Goal: Unclear

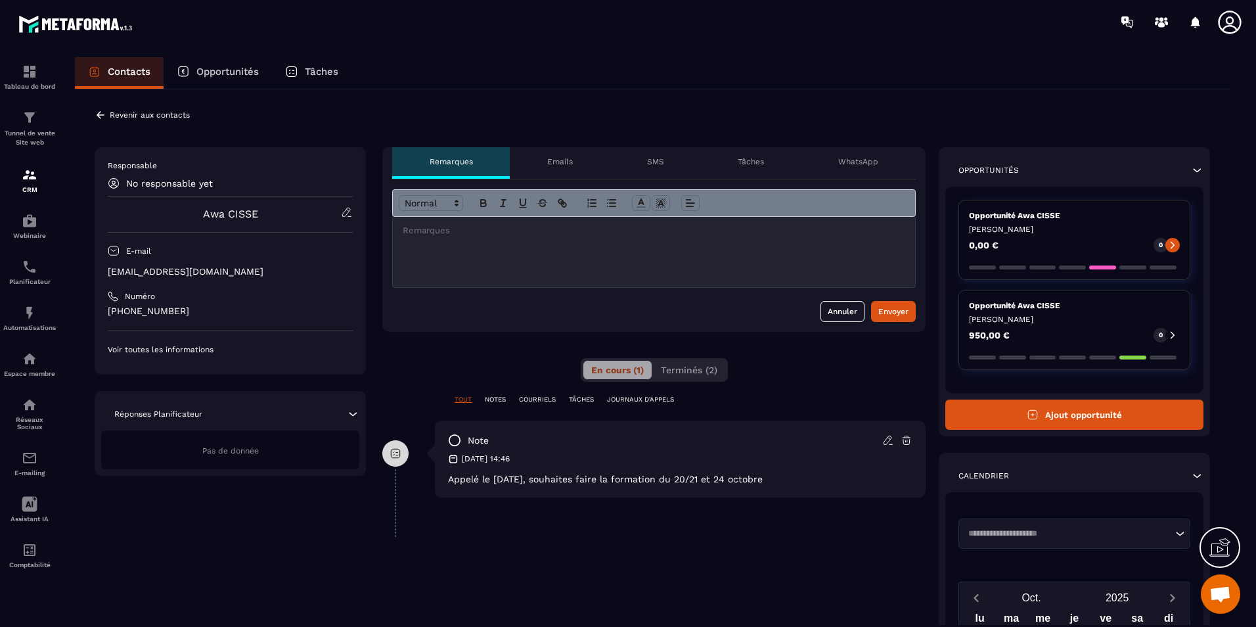
scroll to position [2491, 0]
click at [1161, 334] on p "0" at bounding box center [1161, 334] width 4 height 9
click at [1182, 333] on div "Opportunité Awa [PERSON_NAME] LAMOUREC 950,00 € 0" at bounding box center [1074, 330] width 232 height 80
click at [1174, 335] on icon at bounding box center [1172, 335] width 4 height 7
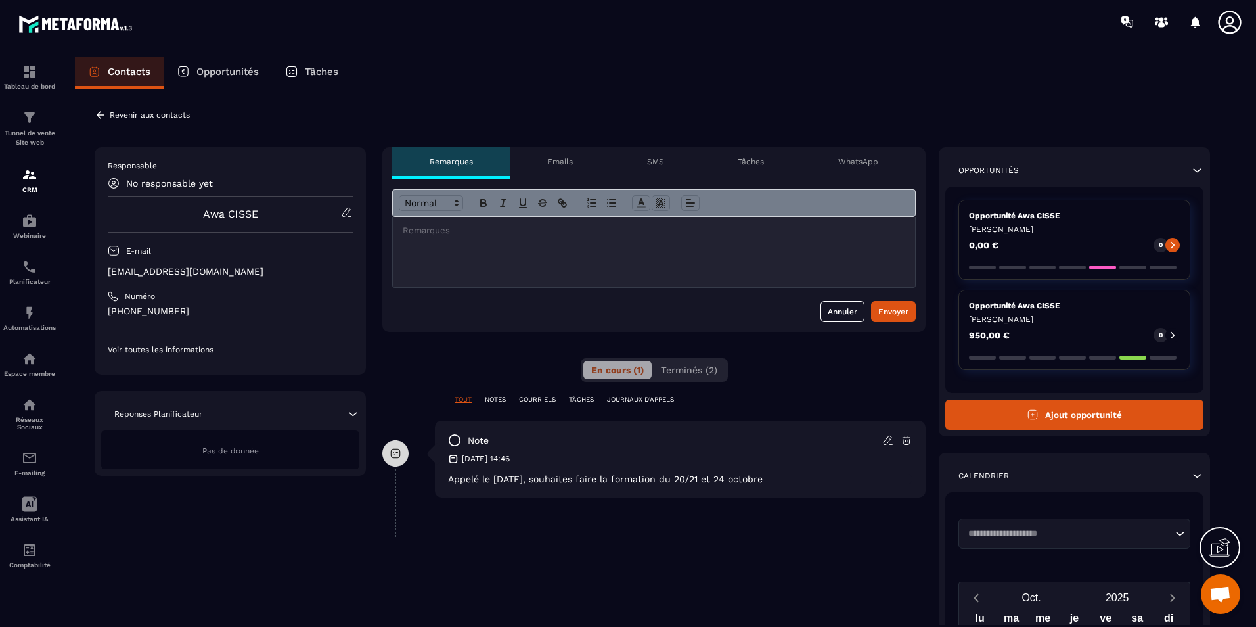
click at [1120, 219] on p "Opportunité Awa CISSE" at bounding box center [1074, 215] width 211 height 11
click at [200, 72] on p "Opportunités" at bounding box center [227, 72] width 62 height 12
click at [219, 65] on div "Opportunités" at bounding box center [218, 73] width 108 height 32
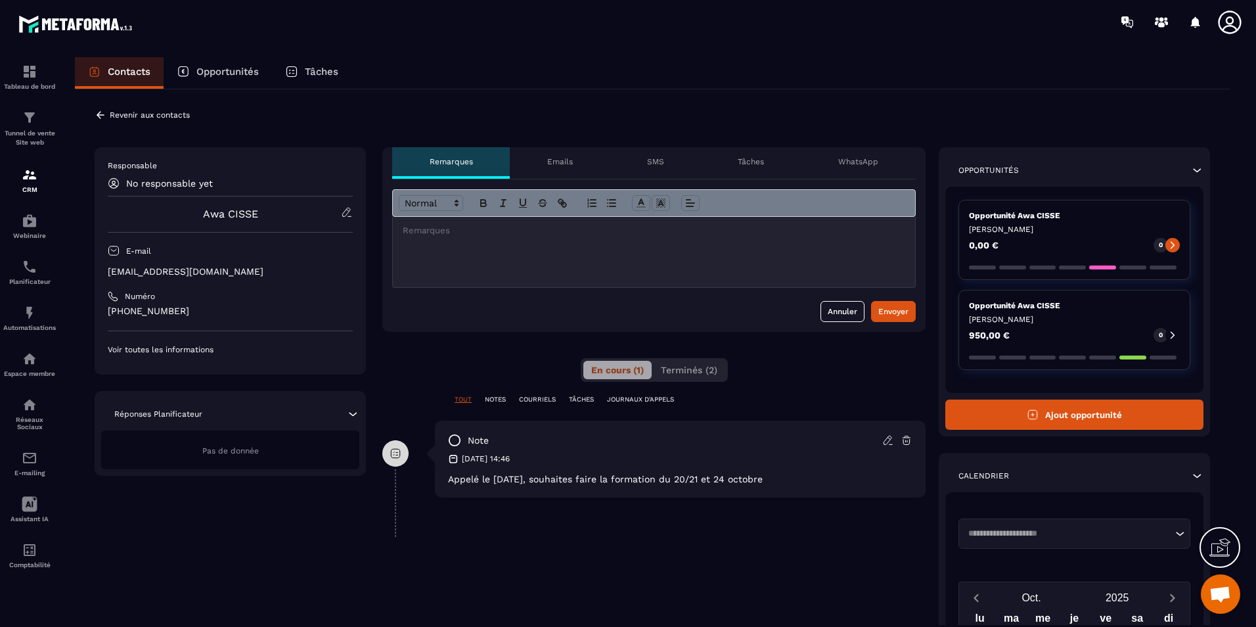
click at [219, 65] on div "Opportunités" at bounding box center [218, 73] width 108 height 32
